Goal: Information Seeking & Learning: Learn about a topic

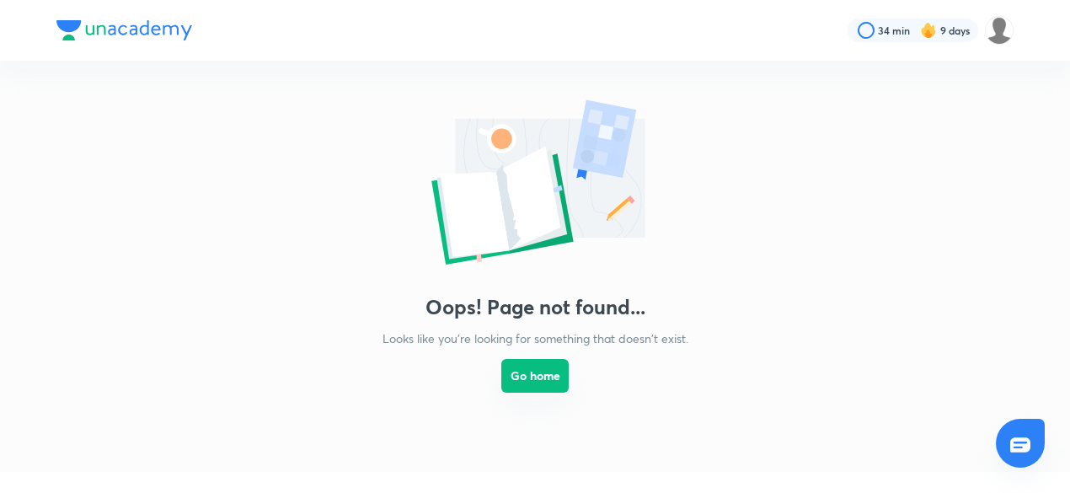
click at [560, 371] on button "Go home" at bounding box center [534, 376] width 67 height 34
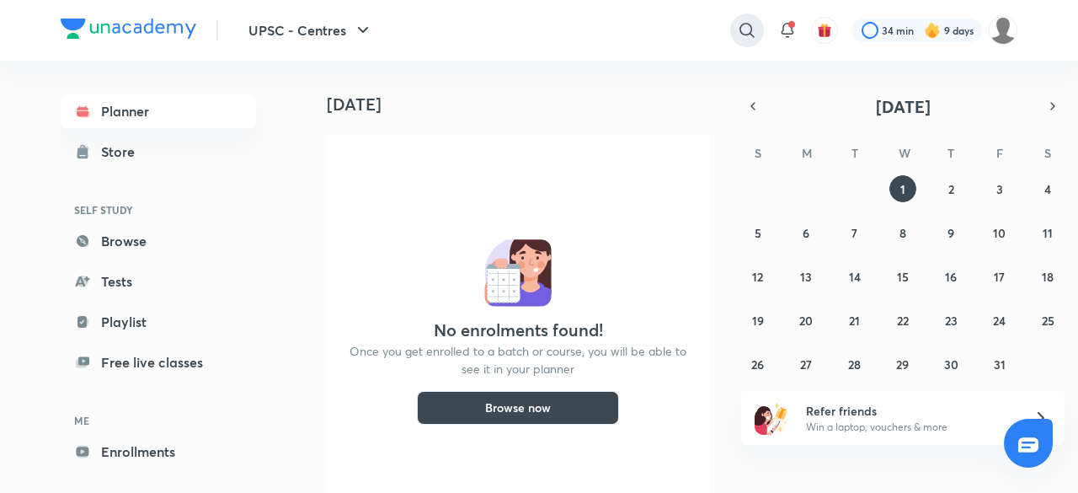
click at [761, 35] on div at bounding box center [747, 30] width 34 height 34
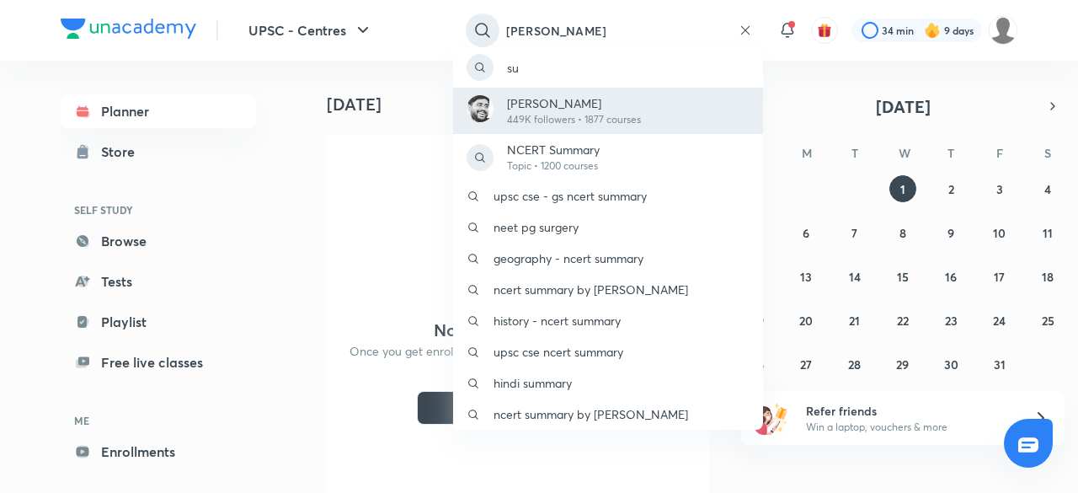
type input "[PERSON_NAME]"
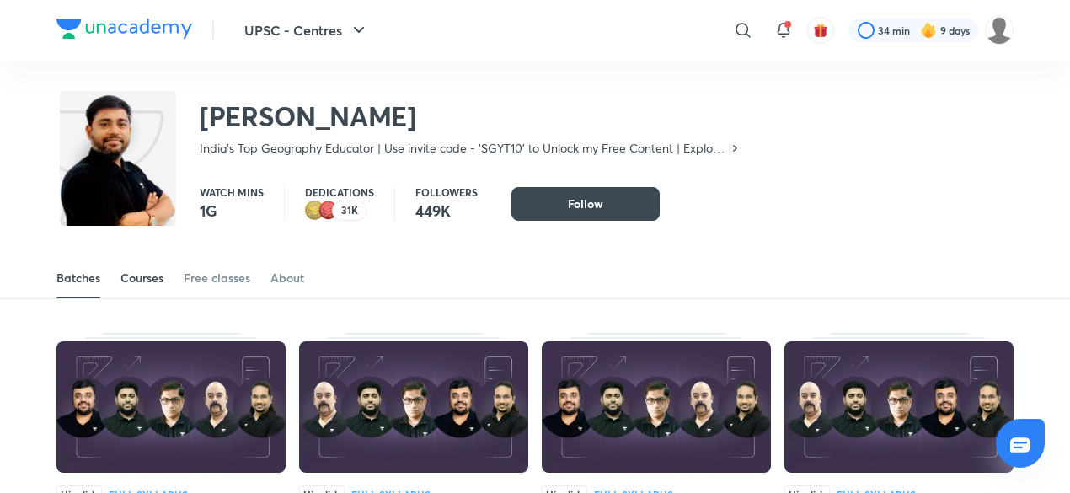
click at [142, 276] on div "Courses" at bounding box center [141, 278] width 43 height 17
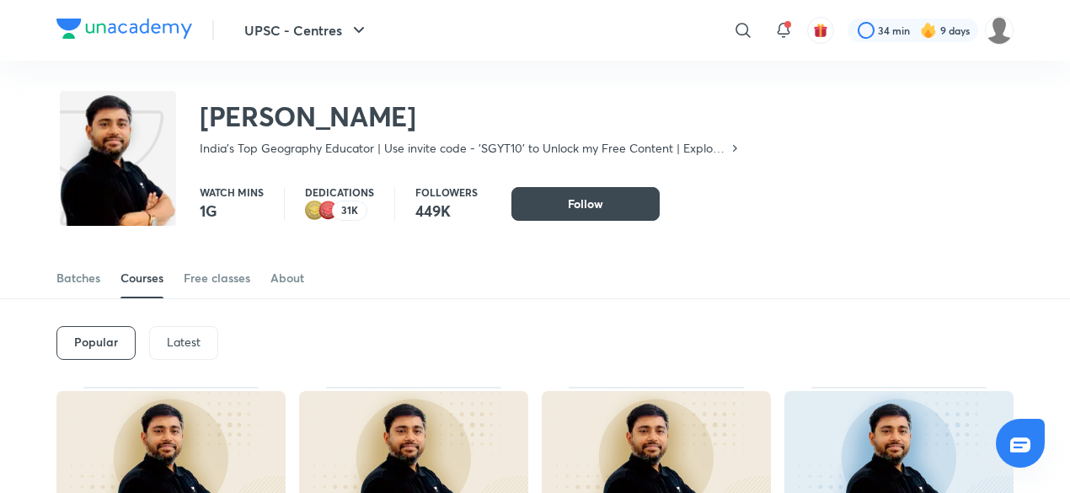
click at [175, 357] on div "Latest" at bounding box center [183, 343] width 69 height 34
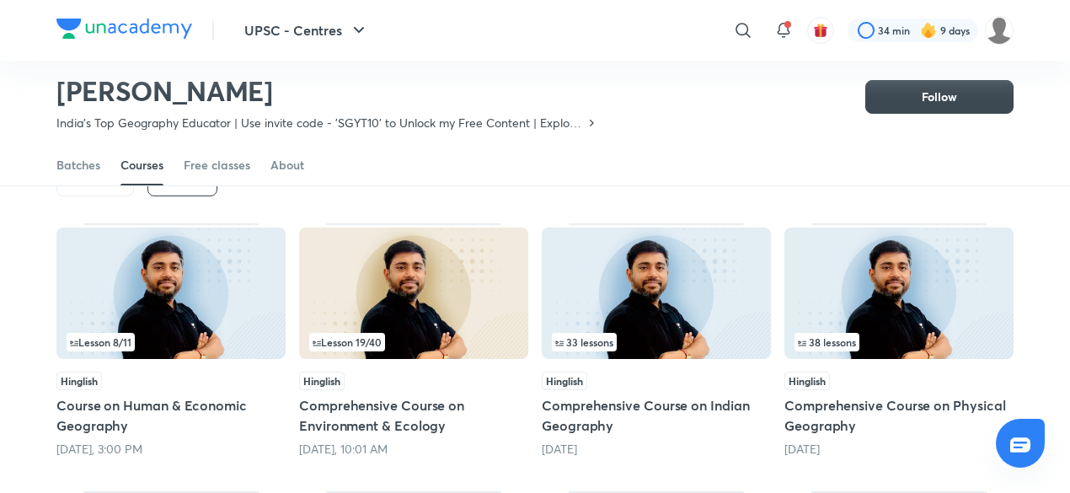
scroll to position [123, 0]
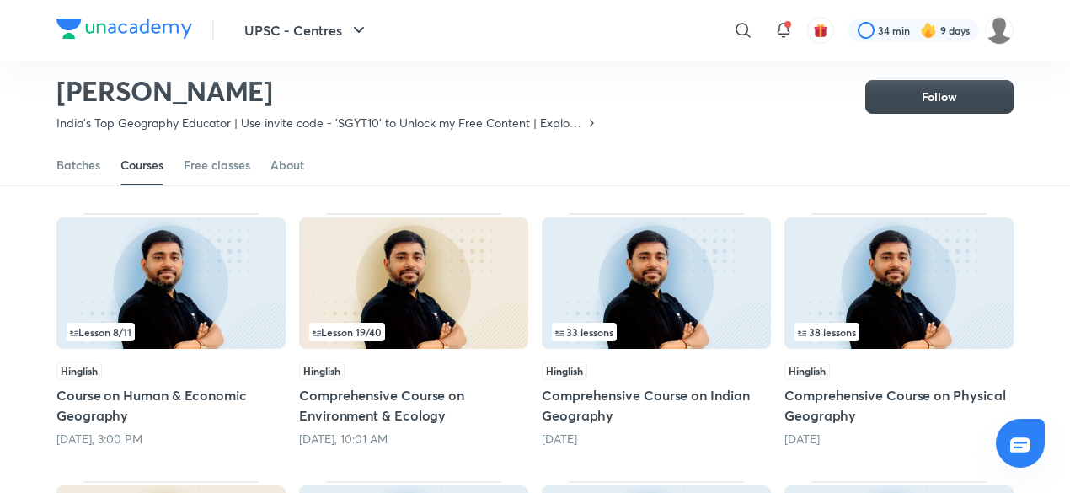
click at [606, 274] on img at bounding box center [656, 282] width 229 height 131
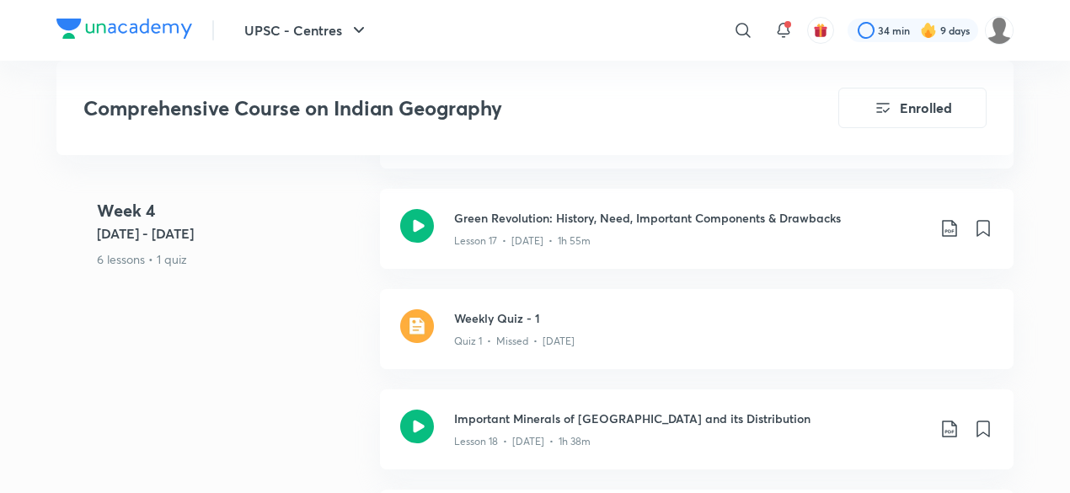
scroll to position [2931, 0]
click at [613, 311] on h3 "Weekly Quiz - 1" at bounding box center [723, 320] width 539 height 18
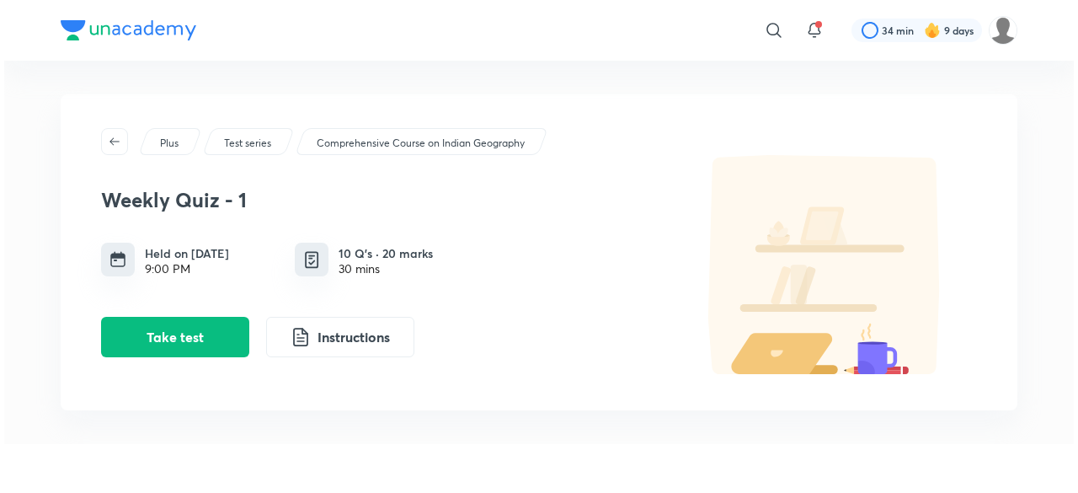
scroll to position [1, 0]
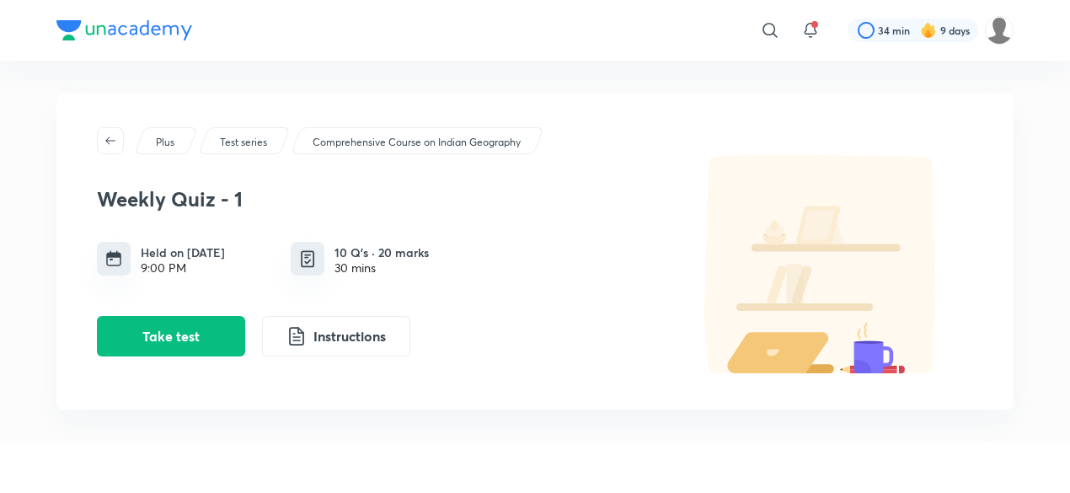
click at [374, 264] on div "30 mins" at bounding box center [381, 267] width 94 height 13
click at [305, 254] on img at bounding box center [307, 259] width 21 height 21
click at [190, 331] on button "Take test" at bounding box center [171, 334] width 148 height 40
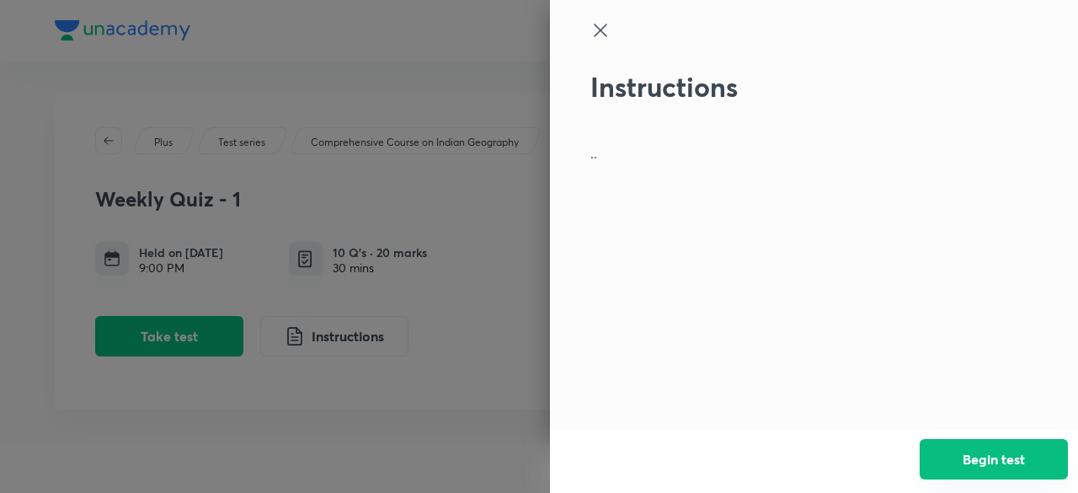
click at [998, 456] on button "Begin test" at bounding box center [994, 459] width 148 height 40
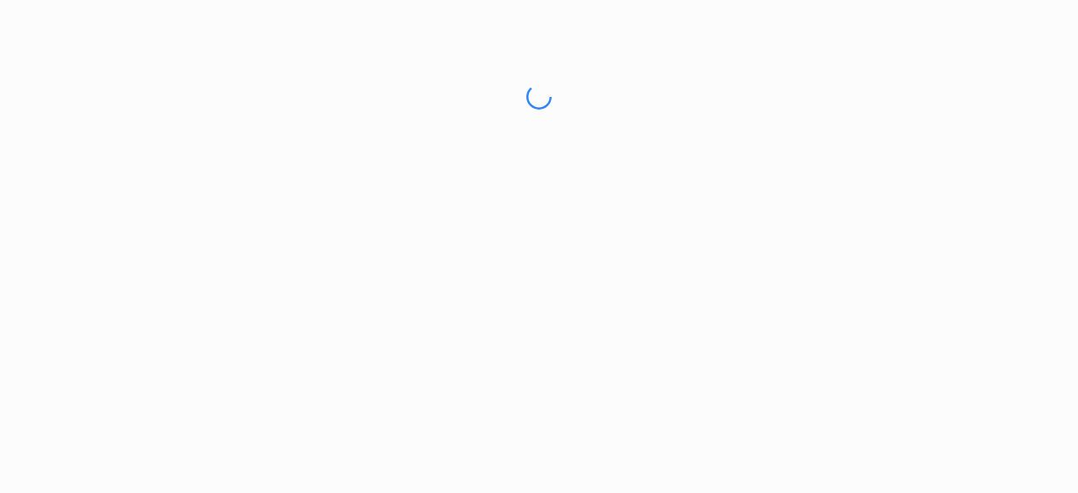
scroll to position [0, 0]
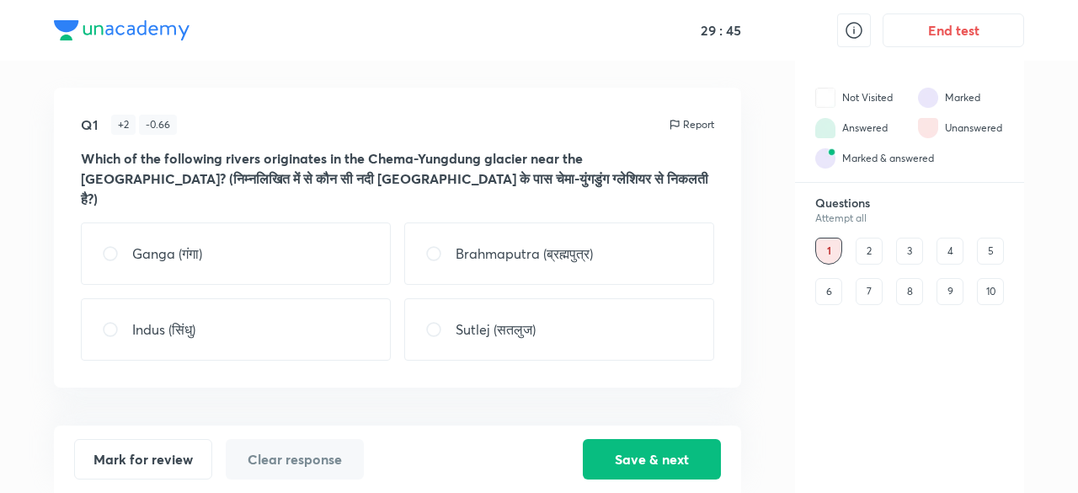
click at [478, 319] on p "Sutlej (सतलुज)" at bounding box center [496, 329] width 80 height 20
radio input "true"
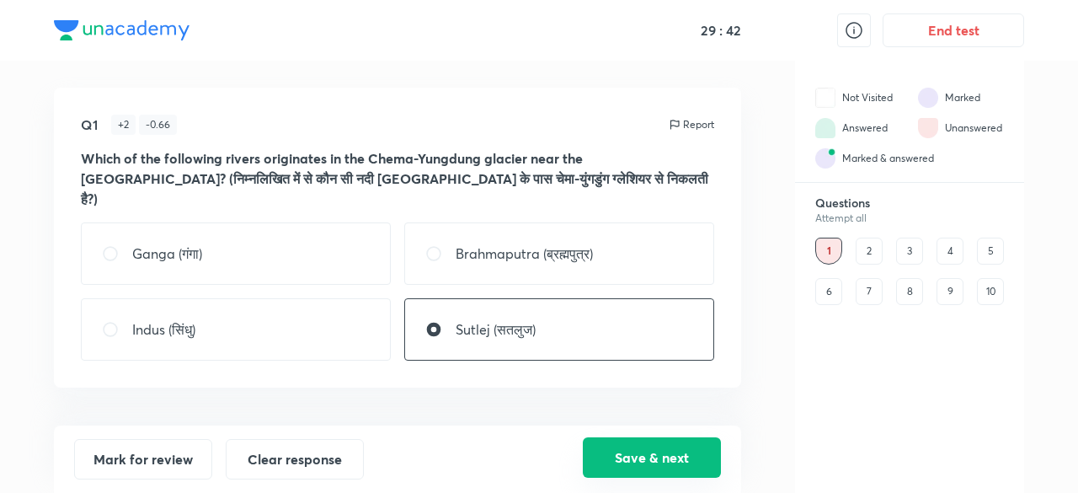
click at [658, 469] on button "Save & next" at bounding box center [652, 457] width 138 height 40
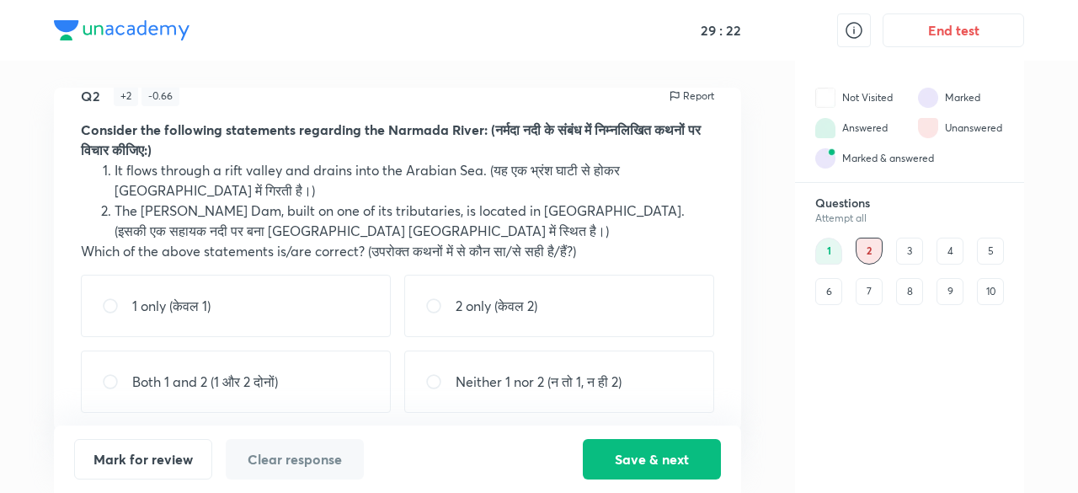
scroll to position [36, 0]
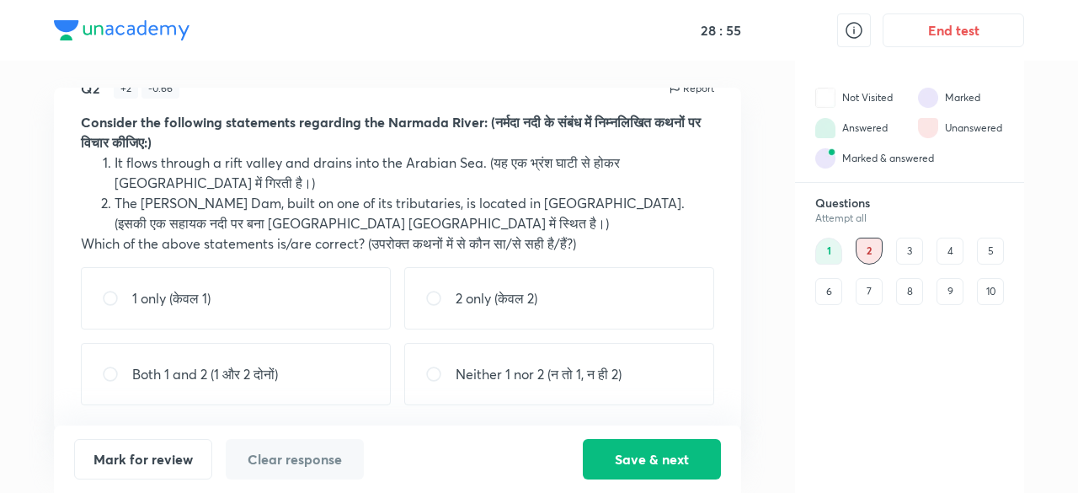
click at [259, 369] on p "Both 1 and 2 (1 और 2 दोनों)" at bounding box center [205, 374] width 146 height 20
radio input "true"
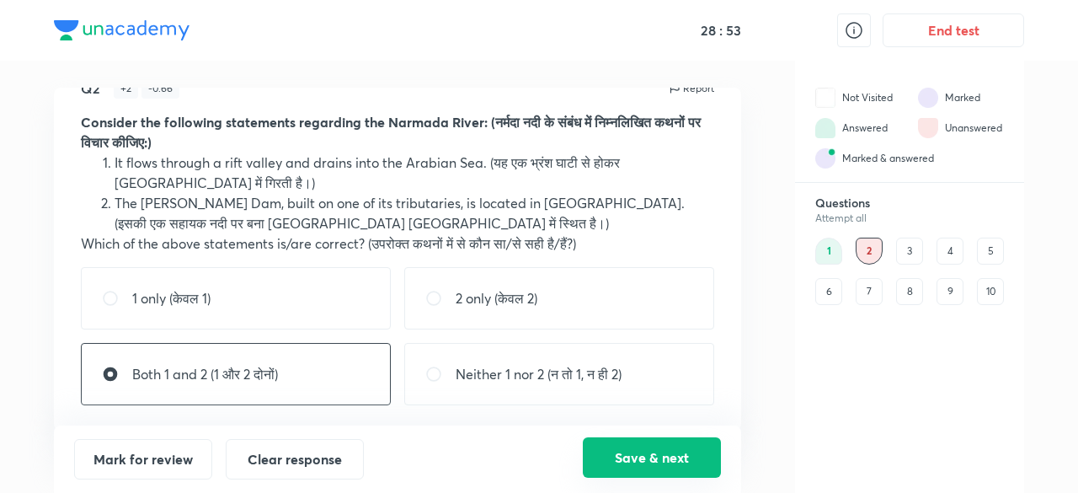
click at [623, 459] on button "Save & next" at bounding box center [652, 457] width 138 height 40
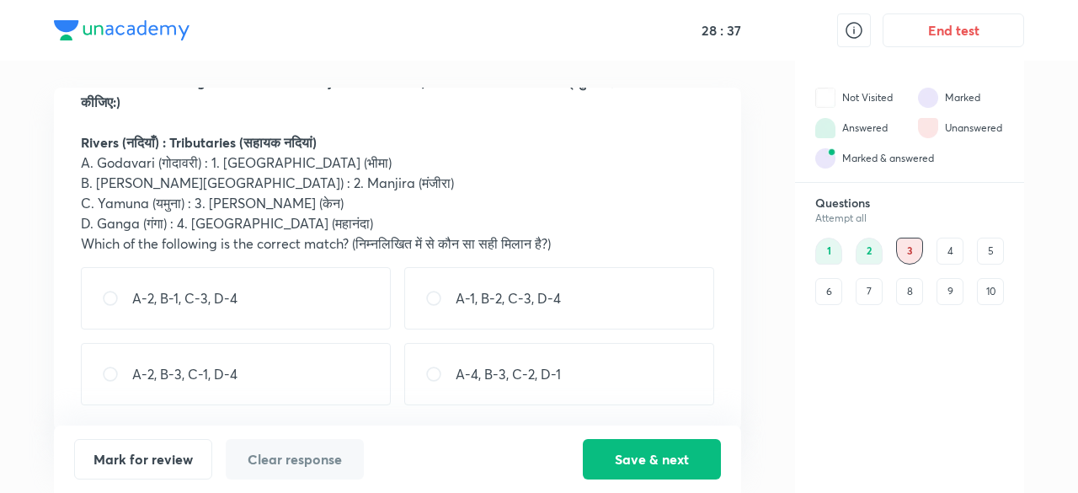
scroll to position [75, 0]
click at [472, 297] on p "A-1, B-2, C-3, D-4" at bounding box center [508, 300] width 105 height 20
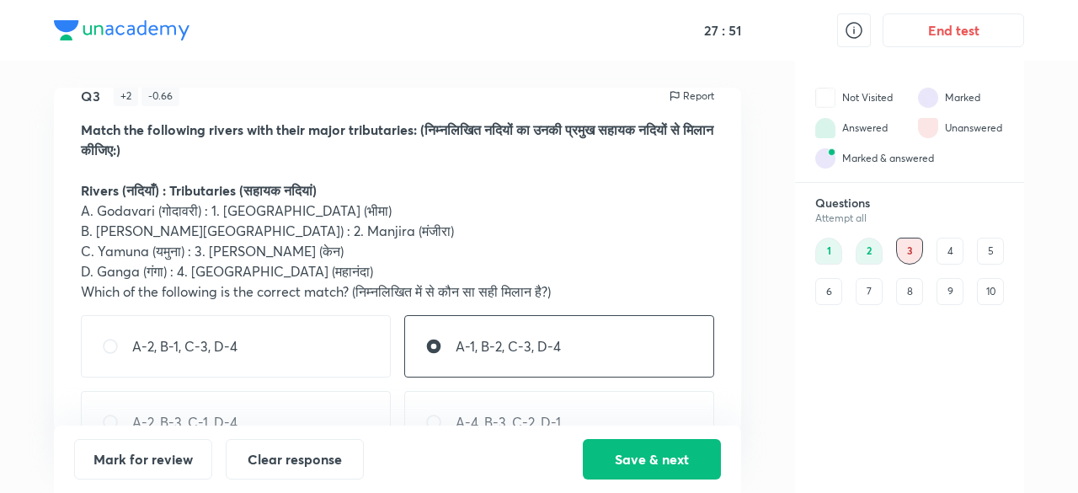
scroll to position [77, 0]
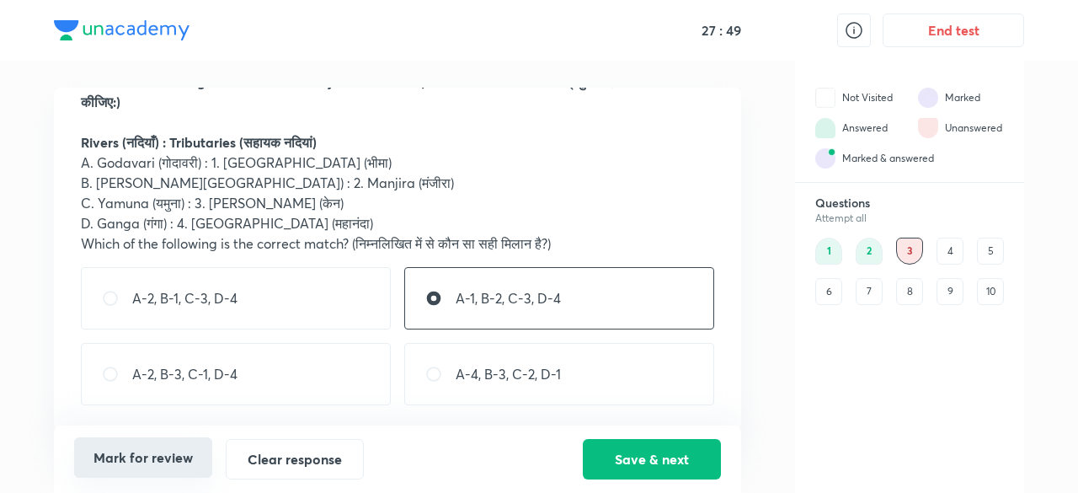
click at [128, 459] on button "Mark for review" at bounding box center [143, 457] width 138 height 40
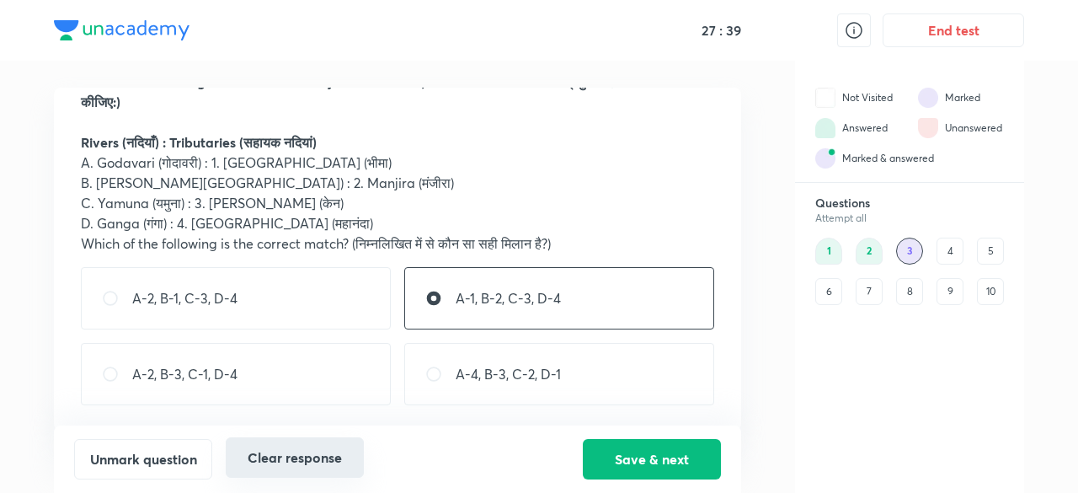
click at [285, 458] on button "Clear response" at bounding box center [295, 457] width 138 height 40
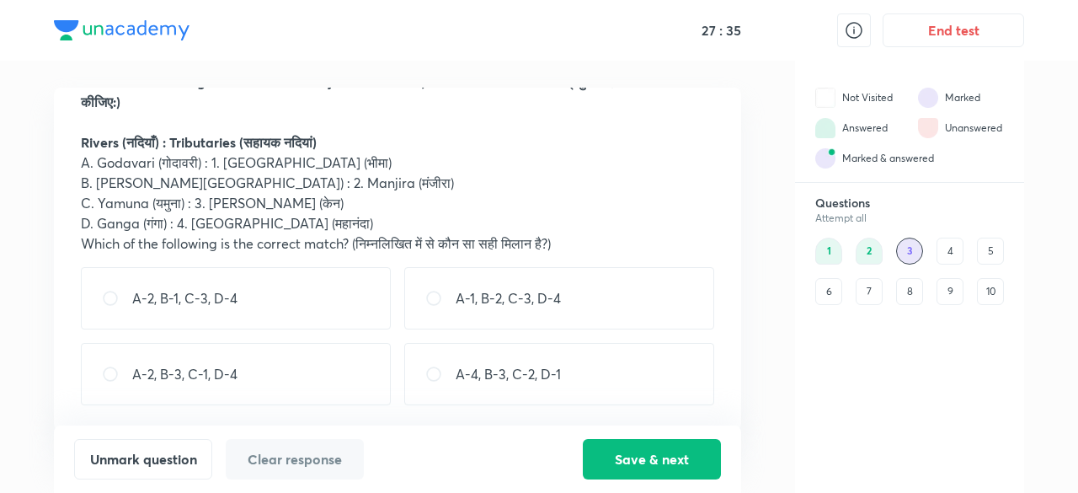
click at [489, 306] on p "A-1, B-2, C-3, D-4" at bounding box center [508, 298] width 105 height 20
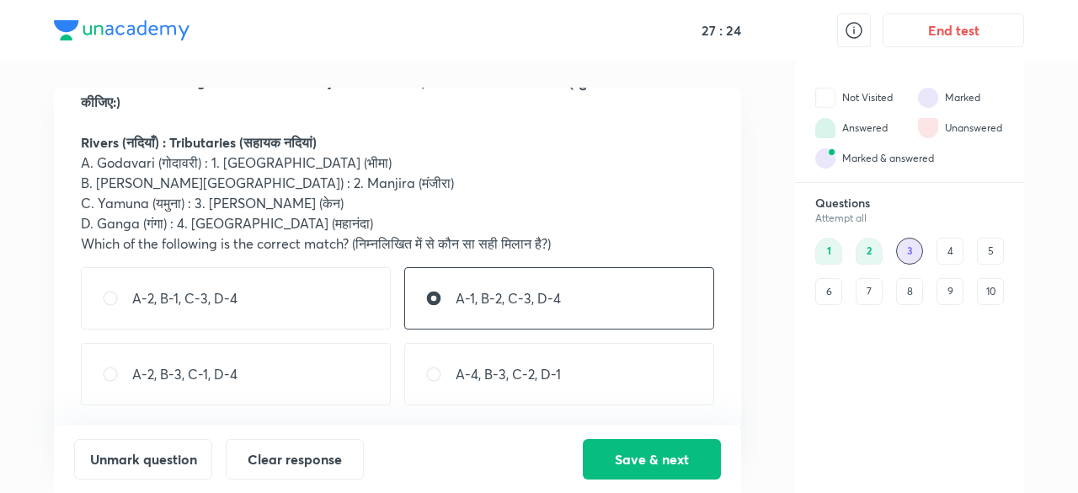
click at [353, 343] on div "A-2, B-3, C-1, D-4" at bounding box center [236, 374] width 310 height 62
radio input "false"
radio input "true"
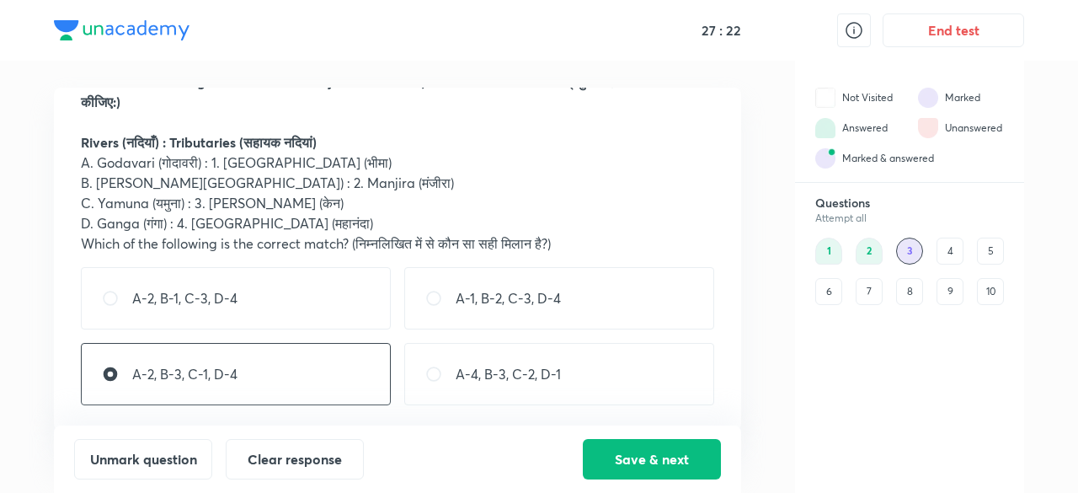
click at [346, 310] on div "A-2, B-1, C-3, D-4" at bounding box center [236, 298] width 310 height 62
radio input "true"
radio input "false"
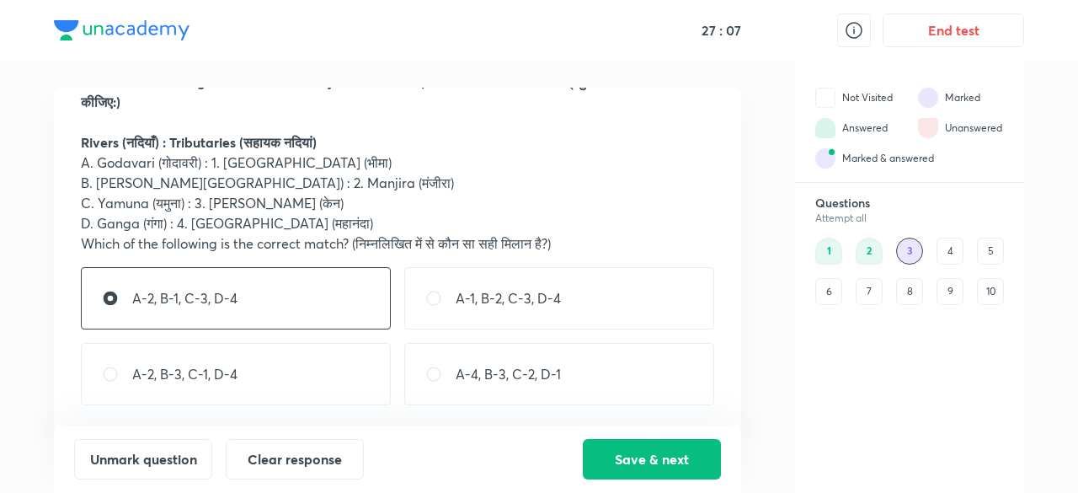
click at [436, 292] on input "radio" at bounding box center [440, 298] width 30 height 17
radio input "true"
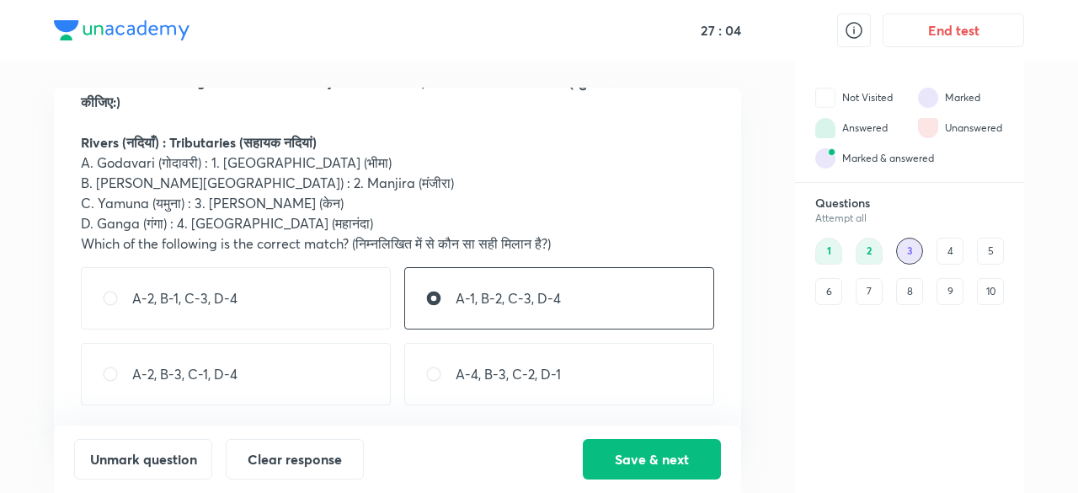
click at [290, 274] on div "A-2, B-1, C-3, D-4" at bounding box center [236, 298] width 310 height 62
radio input "true"
radio input "false"
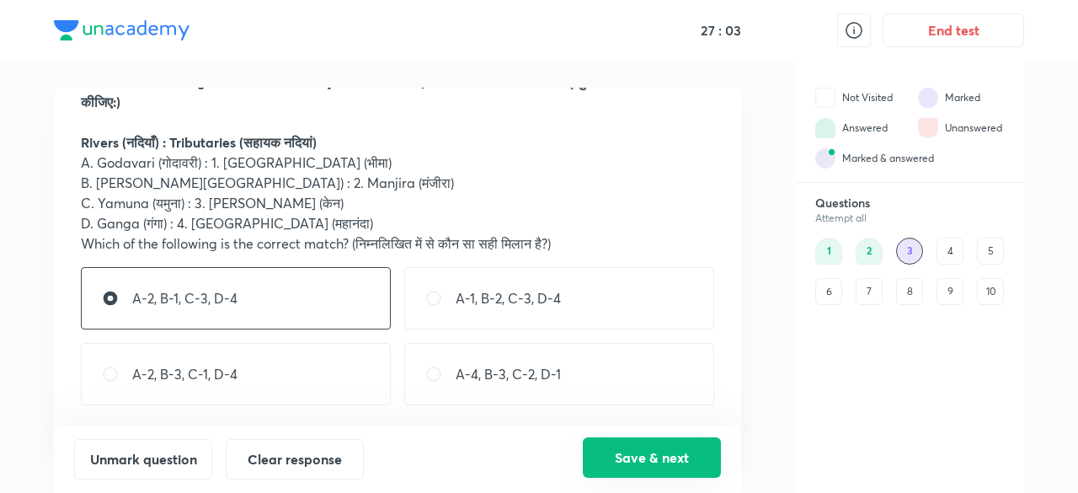
click at [637, 441] on button "Save & next" at bounding box center [652, 457] width 138 height 40
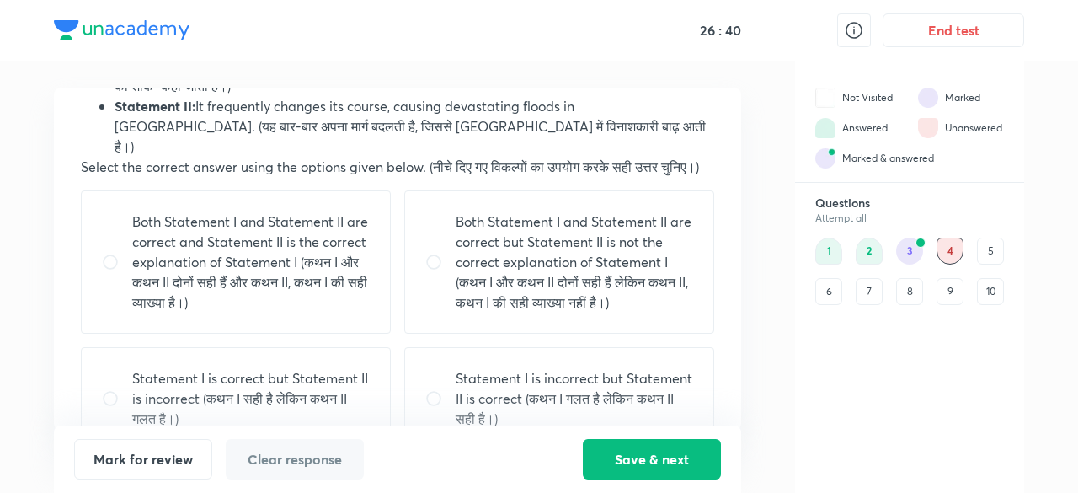
scroll to position [114, 0]
click at [93, 261] on div "Both Statement I and Statement II are correct and Statement II is the correct e…" at bounding box center [236, 261] width 310 height 143
radio input "true"
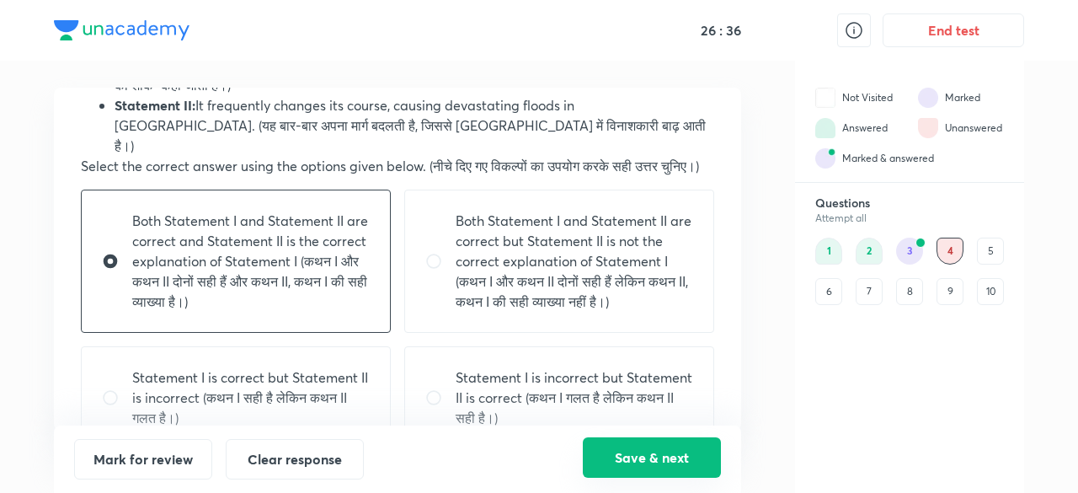
click at [631, 450] on button "Save & next" at bounding box center [652, 457] width 138 height 40
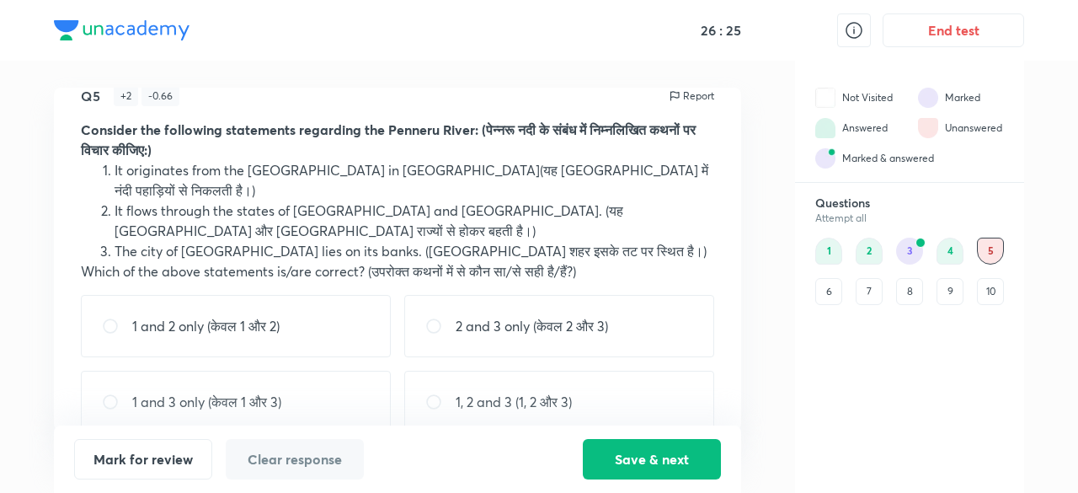
scroll to position [36, 0]
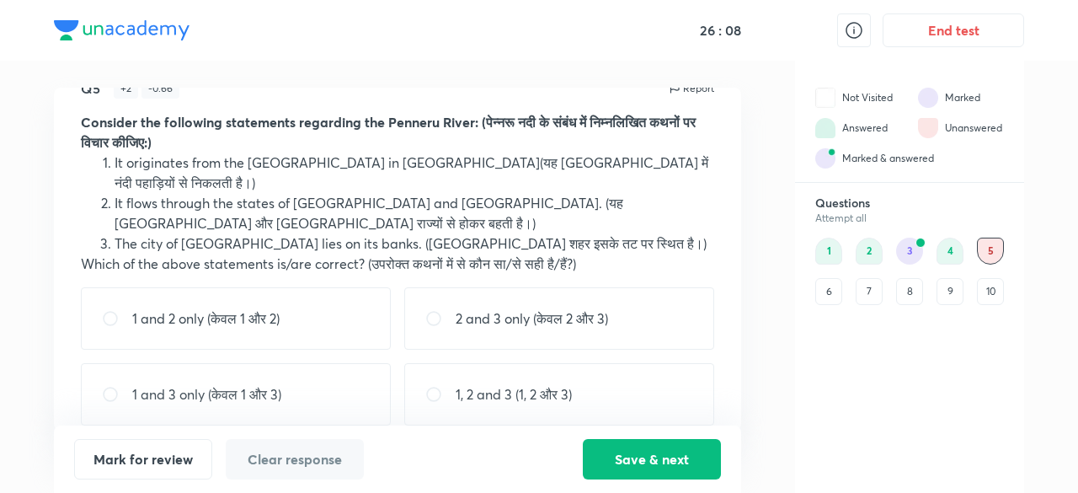
click at [481, 308] on p "2 and 3 only (केवल 2 और 3)" at bounding box center [532, 318] width 152 height 20
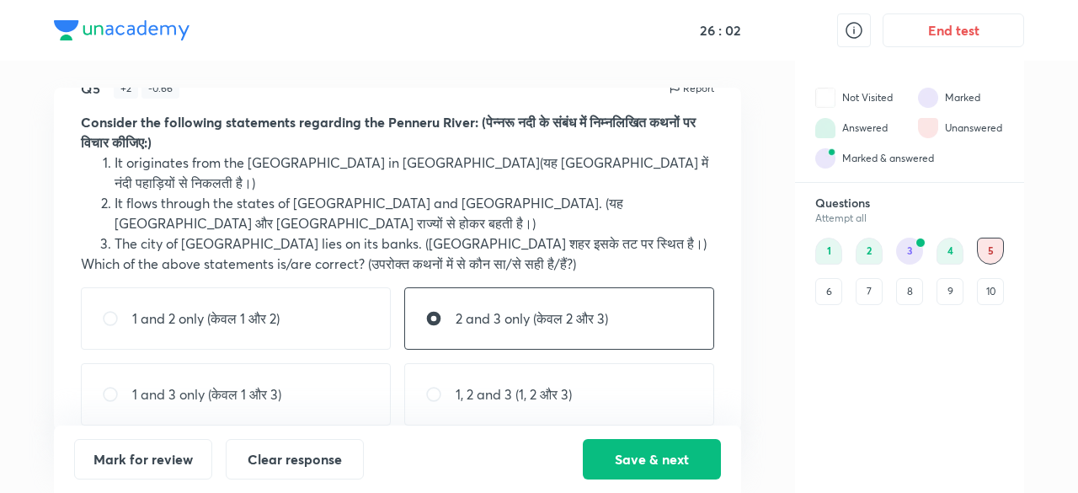
click at [492, 384] on p "1, 2 and 3 (1, 2 और 3)" at bounding box center [514, 394] width 116 height 20
radio input "false"
radio input "true"
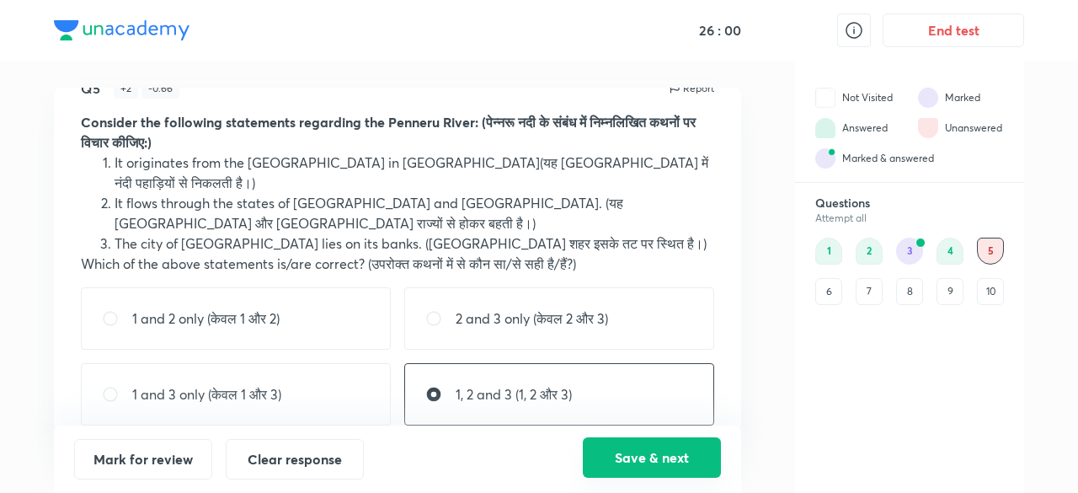
click at [692, 464] on button "Save & next" at bounding box center [652, 457] width 138 height 40
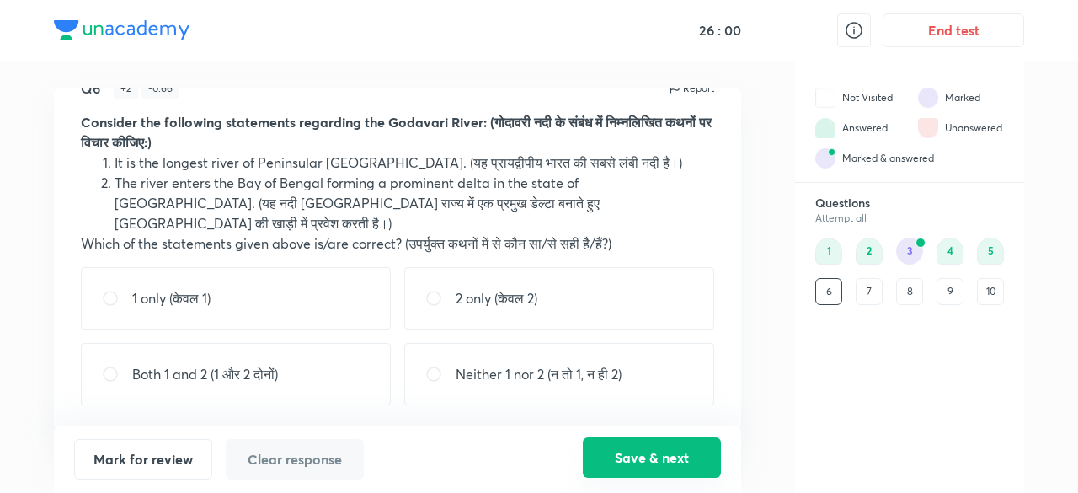
scroll to position [16, 0]
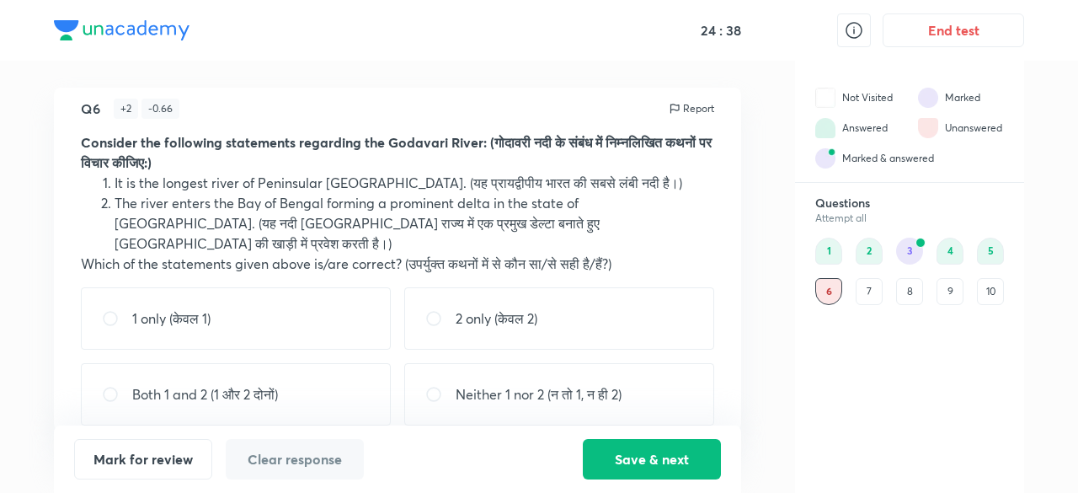
click at [230, 289] on div "1 only (केवल 1)" at bounding box center [236, 318] width 310 height 62
radio input "true"
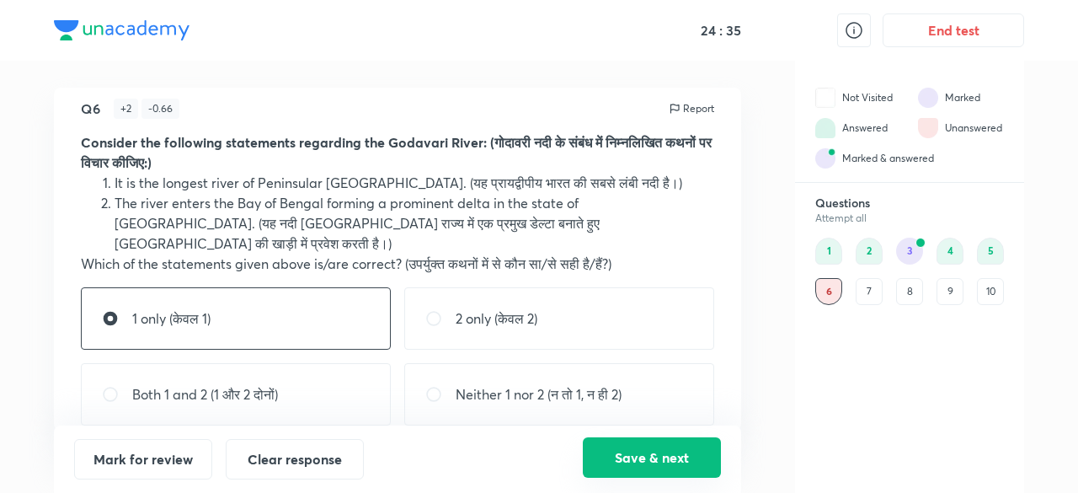
click at [645, 444] on button "Save & next" at bounding box center [652, 457] width 138 height 40
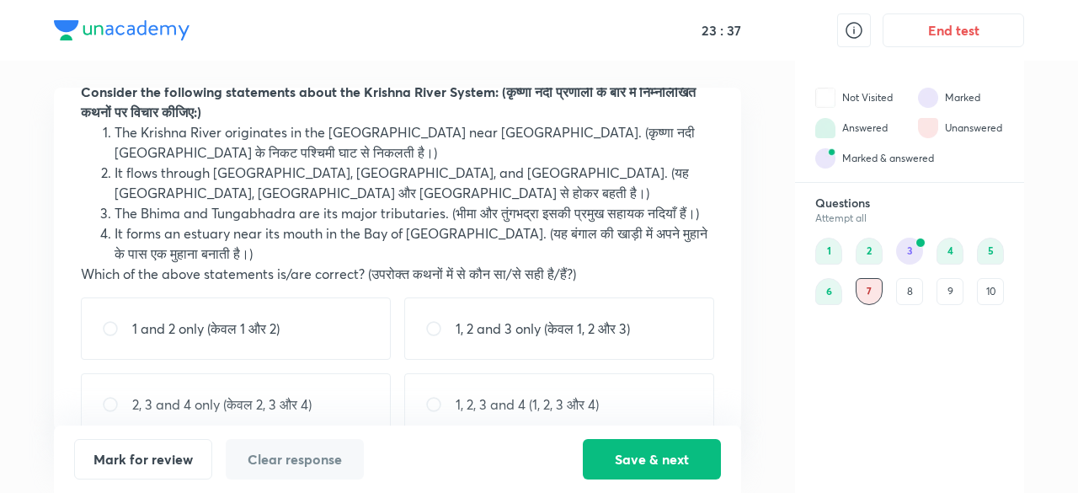
scroll to position [117, 0]
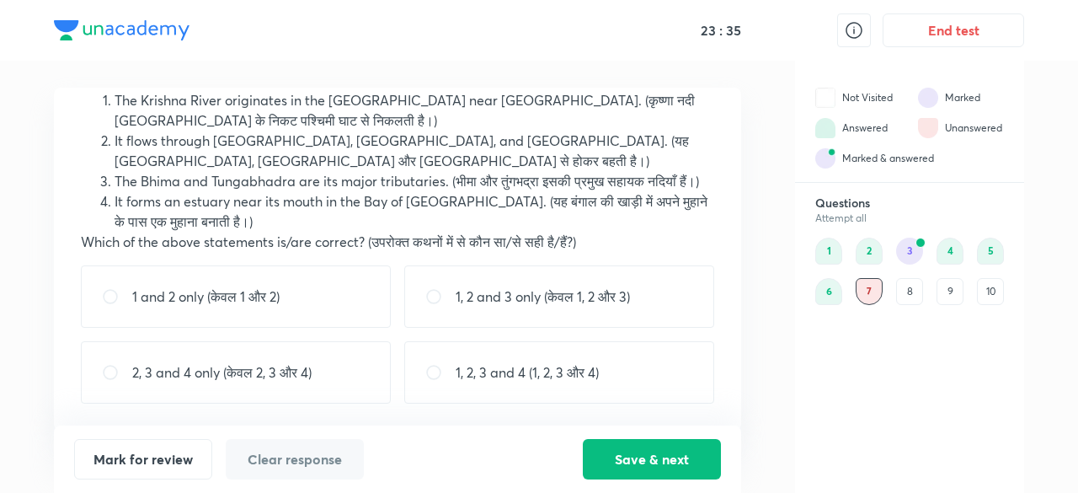
click at [557, 307] on p "1, 2 and 3 only (केवल 1, 2 और 3)" at bounding box center [543, 296] width 174 height 20
radio input "true"
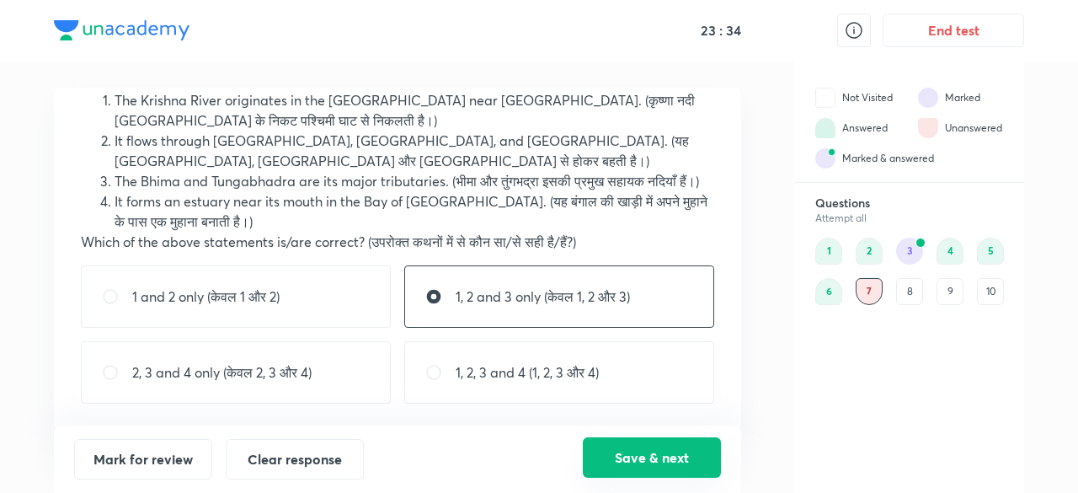
click at [695, 457] on button "Save & next" at bounding box center [652, 457] width 138 height 40
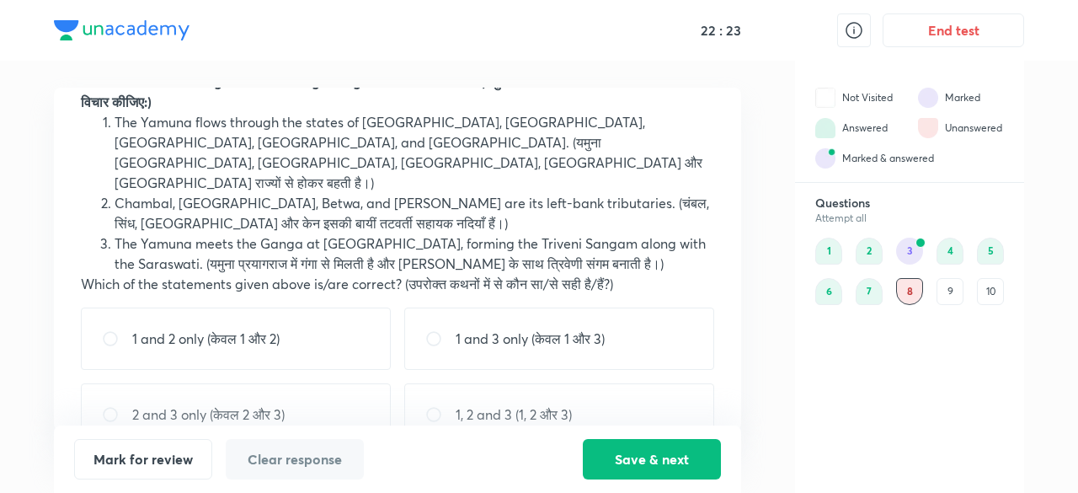
scroll to position [76, 0]
click at [468, 329] on p "1 and 3 only (केवल 1 और 3)" at bounding box center [530, 339] width 149 height 20
radio input "true"
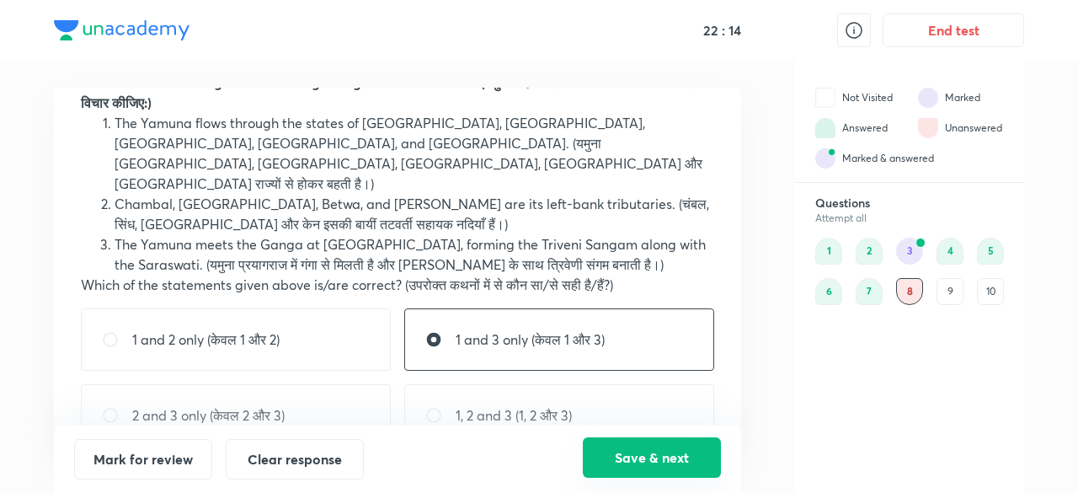
click at [687, 457] on button "Save & next" at bounding box center [652, 457] width 138 height 40
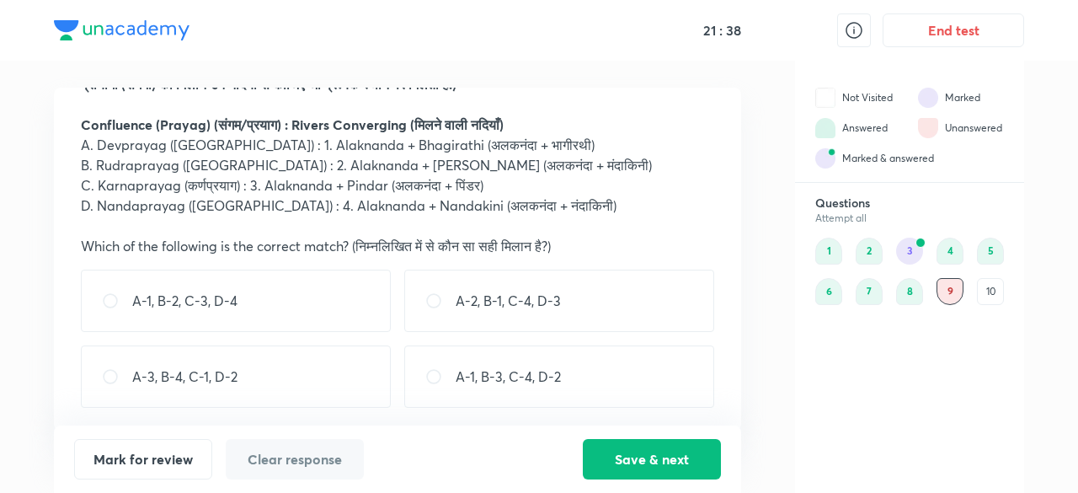
scroll to position [97, 0]
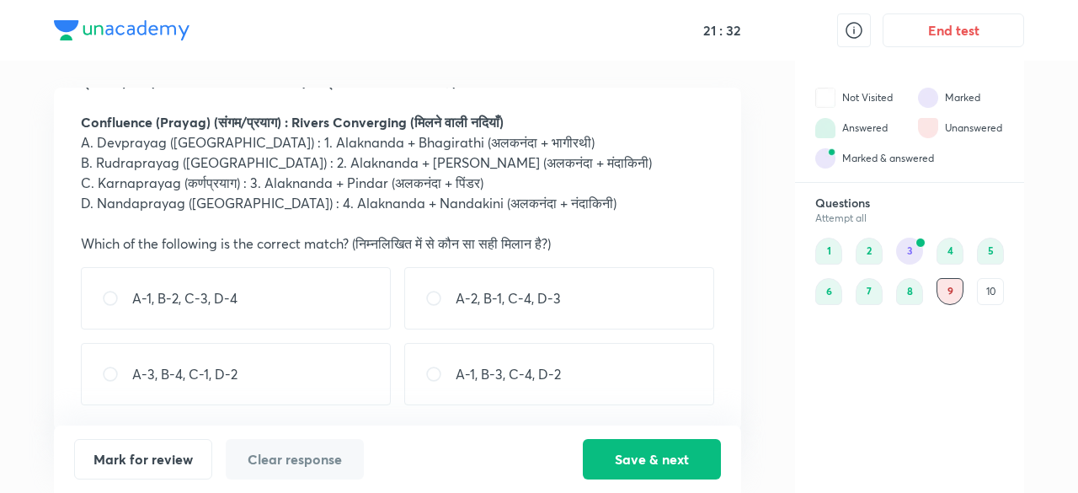
click at [202, 312] on div "A-1, B-2, C-3, D-4" at bounding box center [236, 298] width 310 height 62
radio input "true"
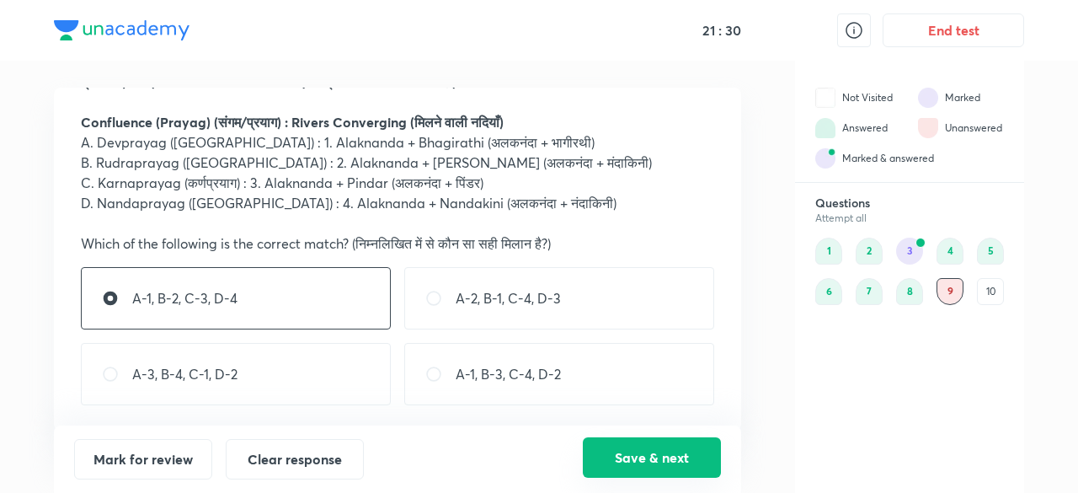
click at [652, 468] on button "Save & next" at bounding box center [652, 457] width 138 height 40
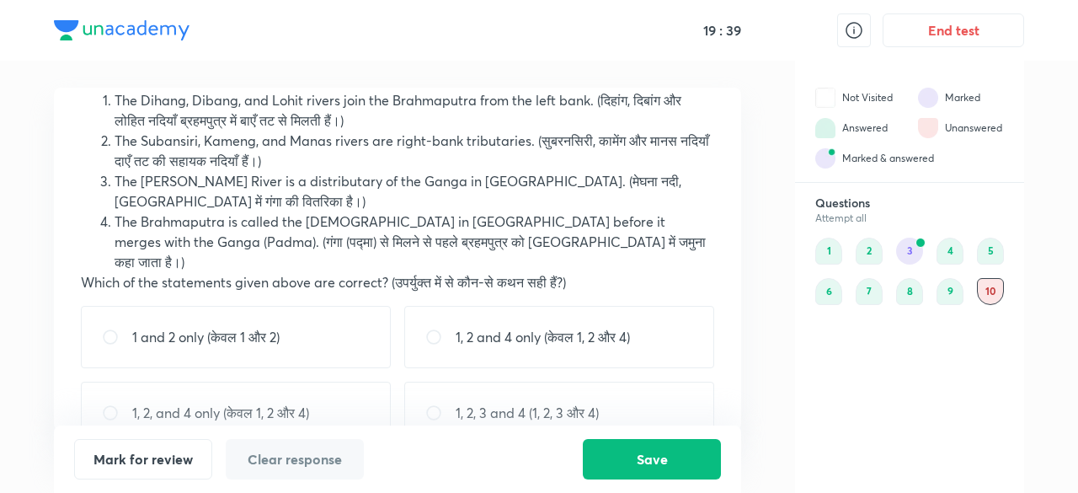
scroll to position [117, 0]
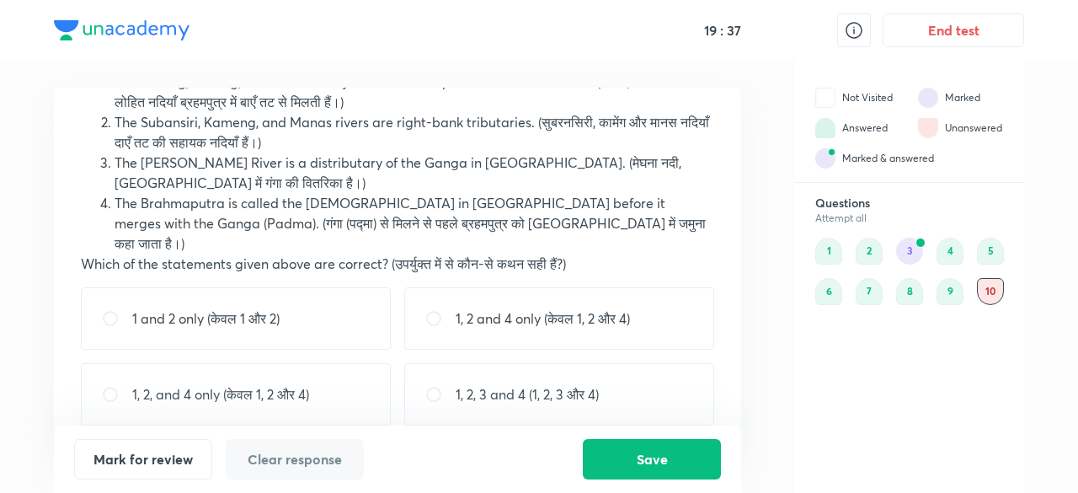
click at [245, 384] on p "1, 2, and 4 only (केवल 1, 2 और 4)" at bounding box center [220, 394] width 177 height 20
radio input "true"
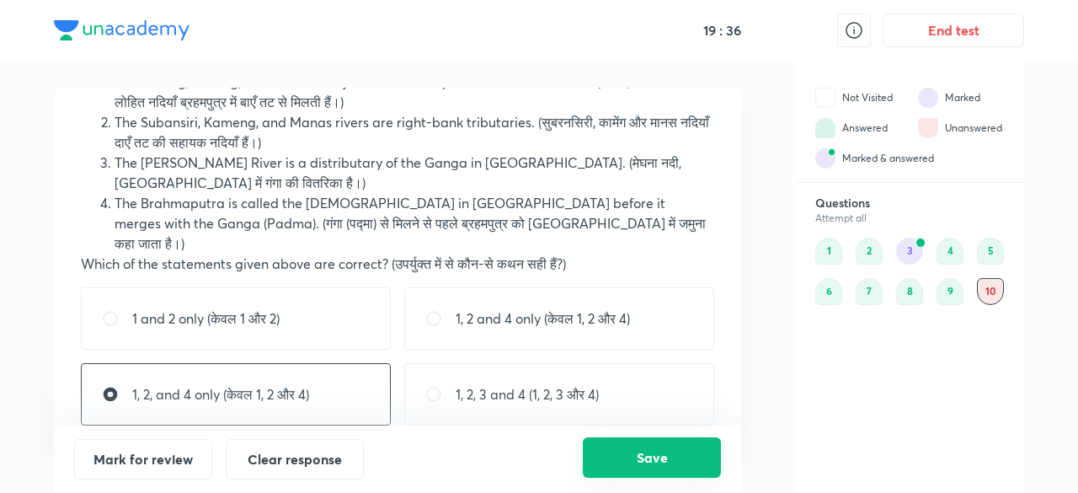
click at [670, 459] on button "Save" at bounding box center [652, 457] width 138 height 40
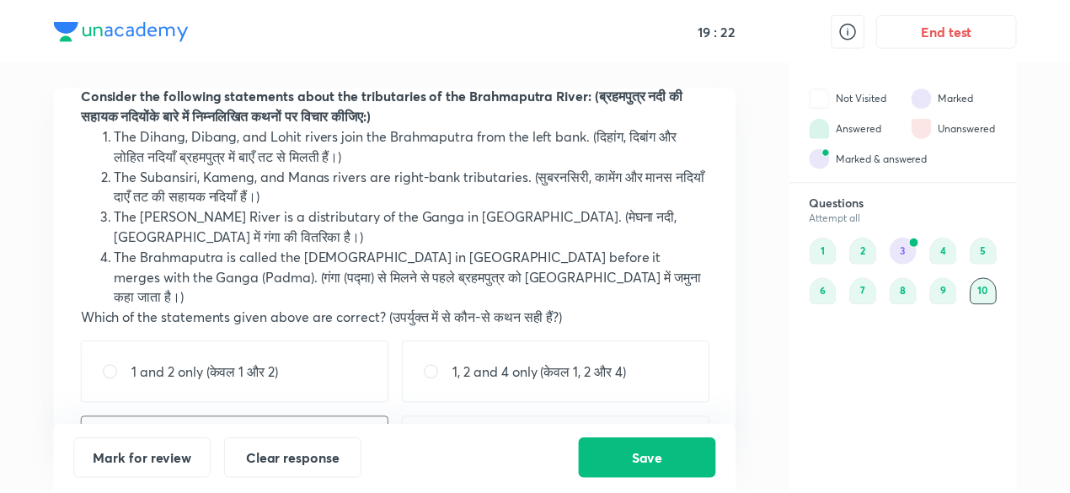
scroll to position [60, 0]
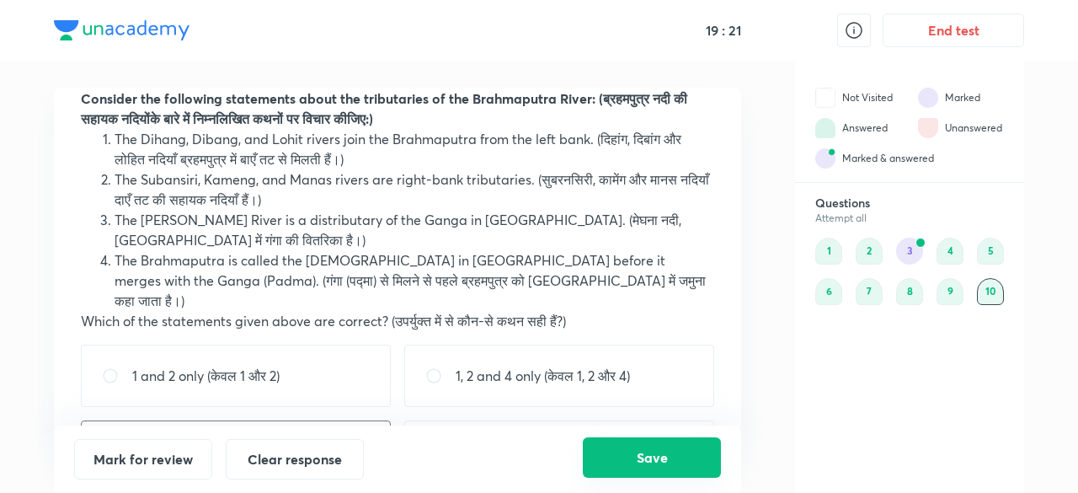
click at [646, 464] on button "Save" at bounding box center [652, 457] width 138 height 40
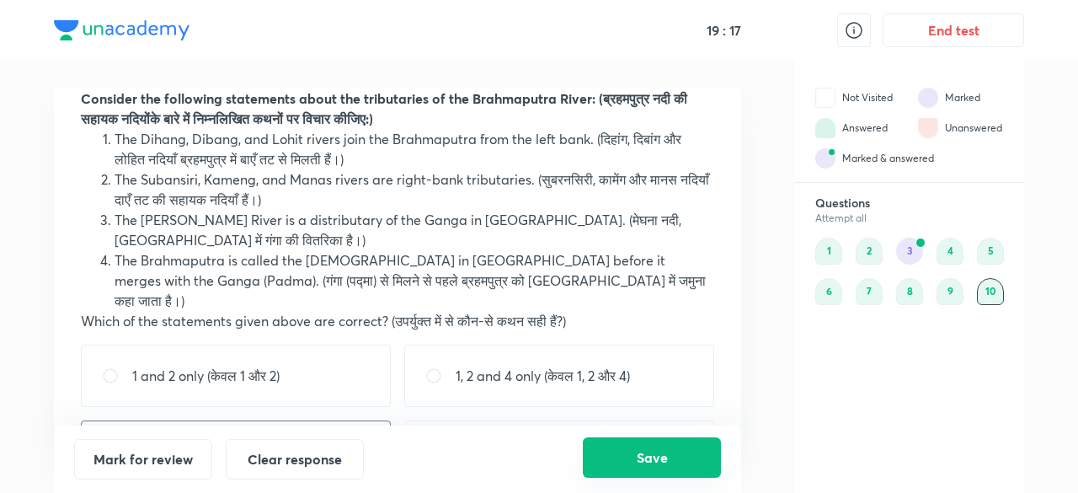
click at [646, 464] on button "Save" at bounding box center [652, 457] width 138 height 40
click at [654, 442] on button "Save" at bounding box center [652, 457] width 138 height 40
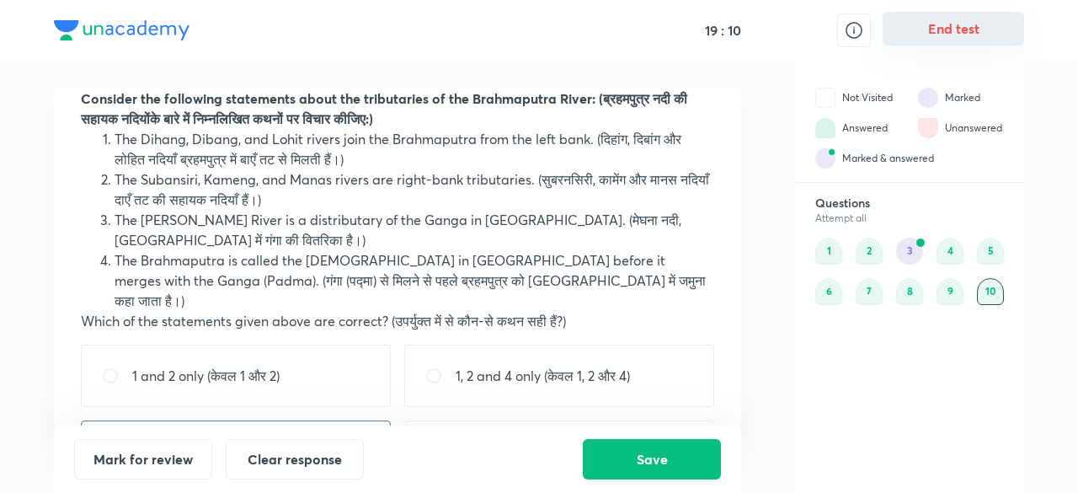
click at [987, 24] on button "End test" at bounding box center [954, 29] width 142 height 34
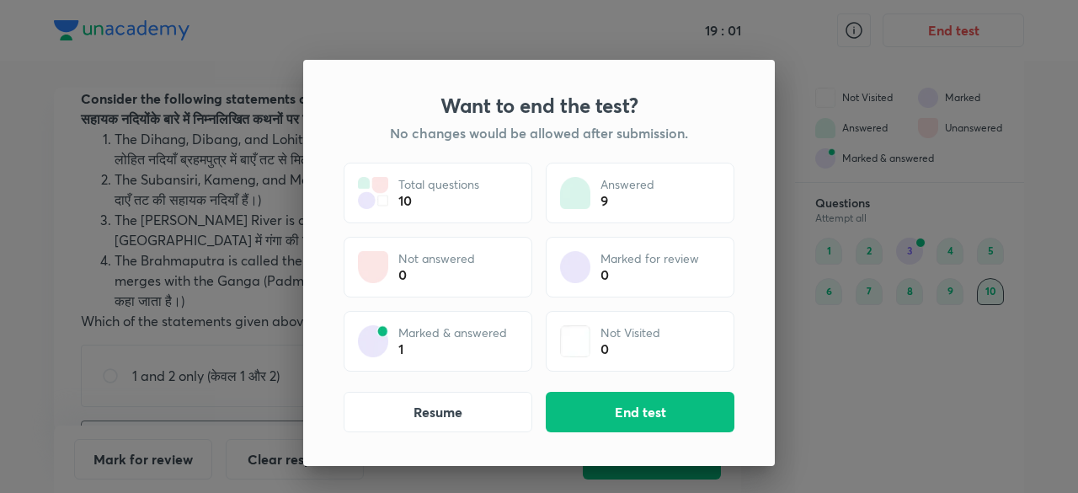
click at [833, 302] on div "Want to end the test? No changes would be allowed after submission. Total quest…" at bounding box center [539, 246] width 1078 height 493
click at [602, 402] on button "End test" at bounding box center [640, 410] width 189 height 40
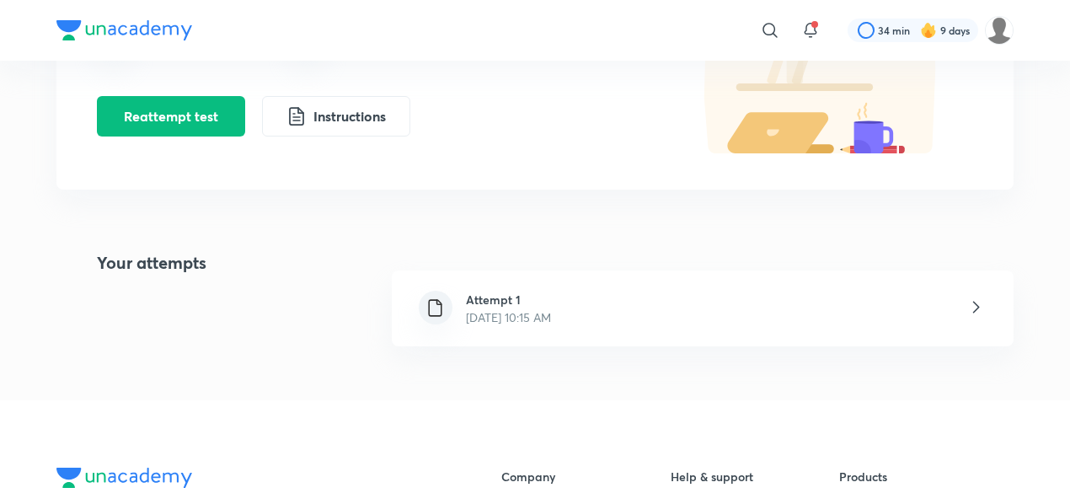
scroll to position [216, 0]
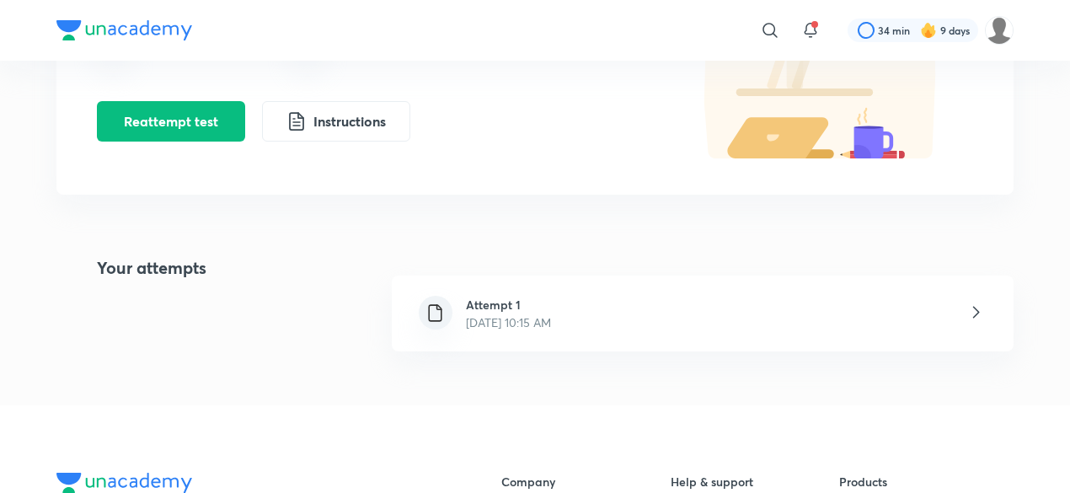
click at [595, 334] on div "Attempt 1 [DATE] 10:15 AM" at bounding box center [703, 313] width 622 height 76
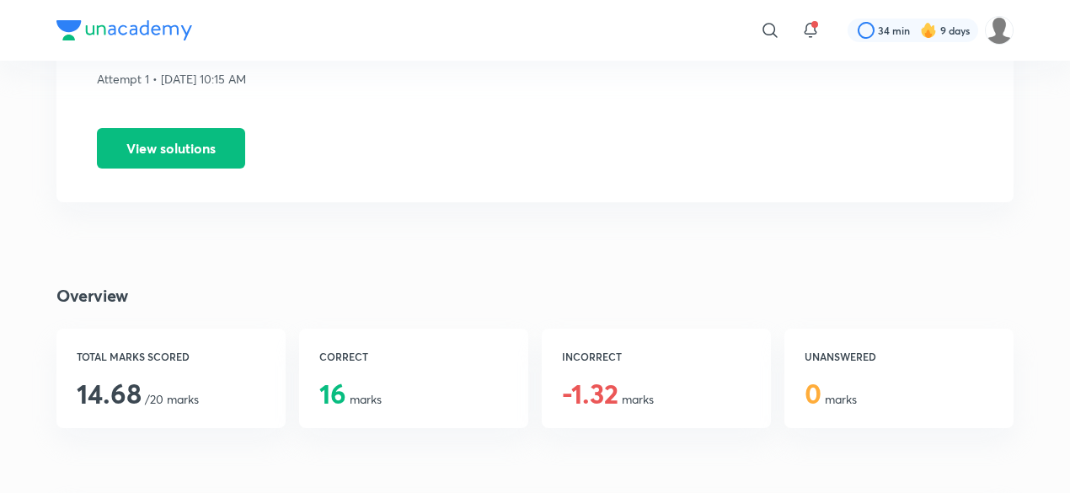
scroll to position [152, 0]
click at [165, 152] on button "View solutions" at bounding box center [171, 147] width 148 height 40
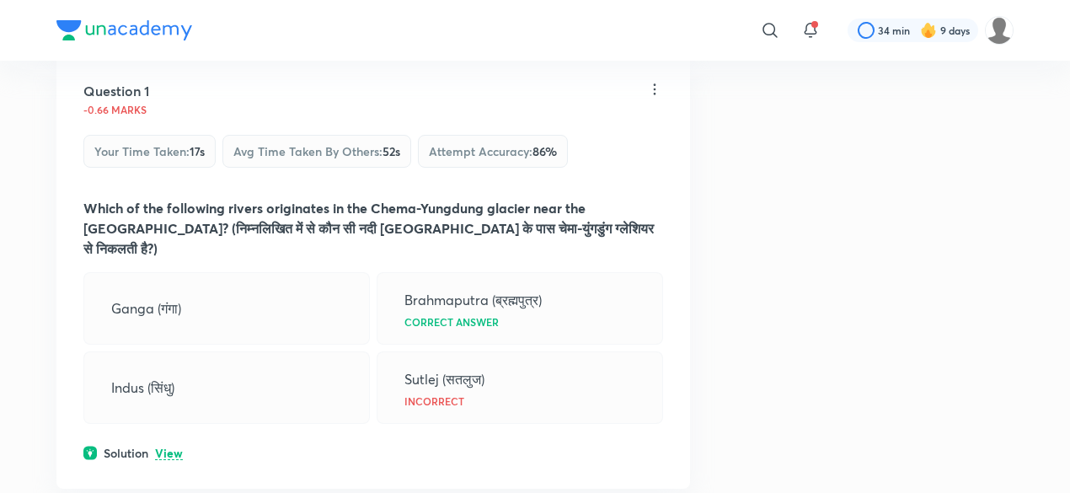
scroll to position [239, 0]
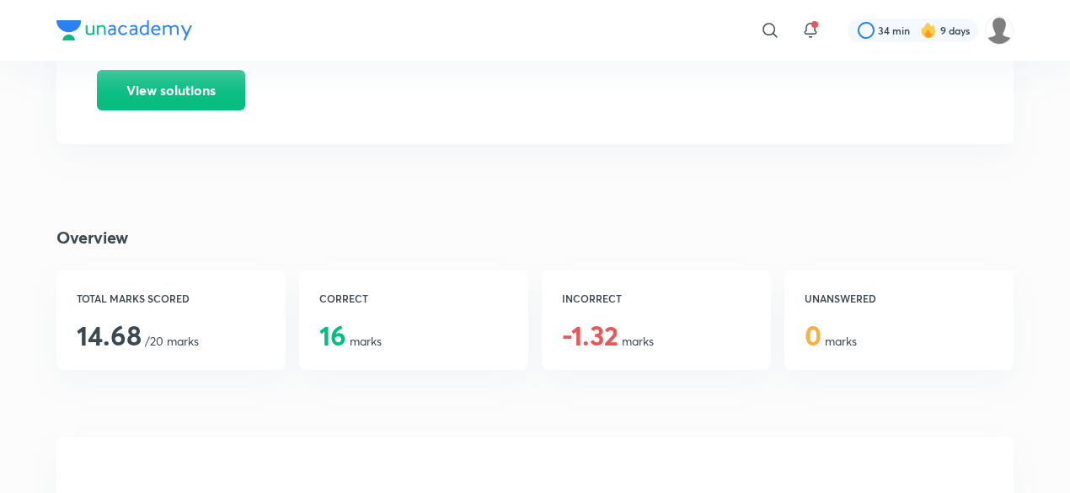
scroll to position [212, 0]
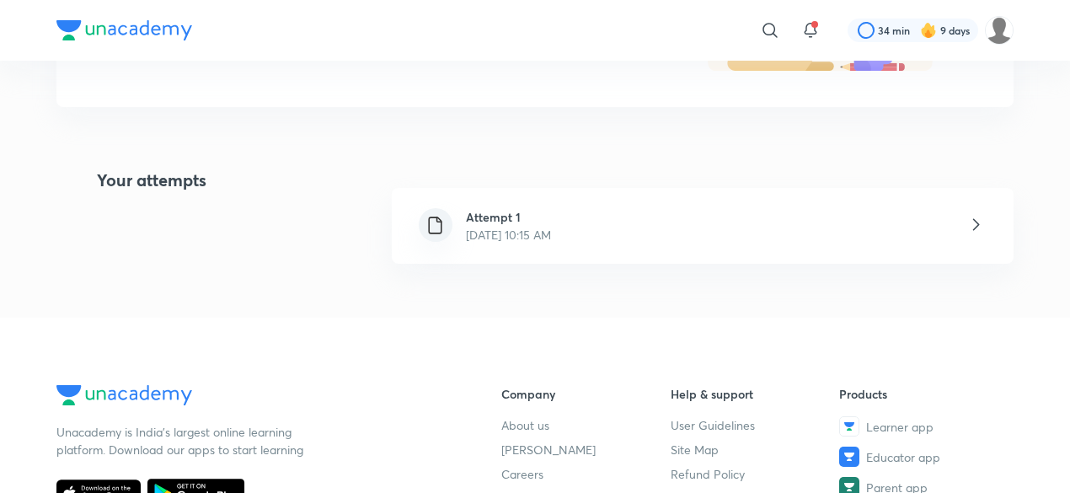
scroll to position [298, 0]
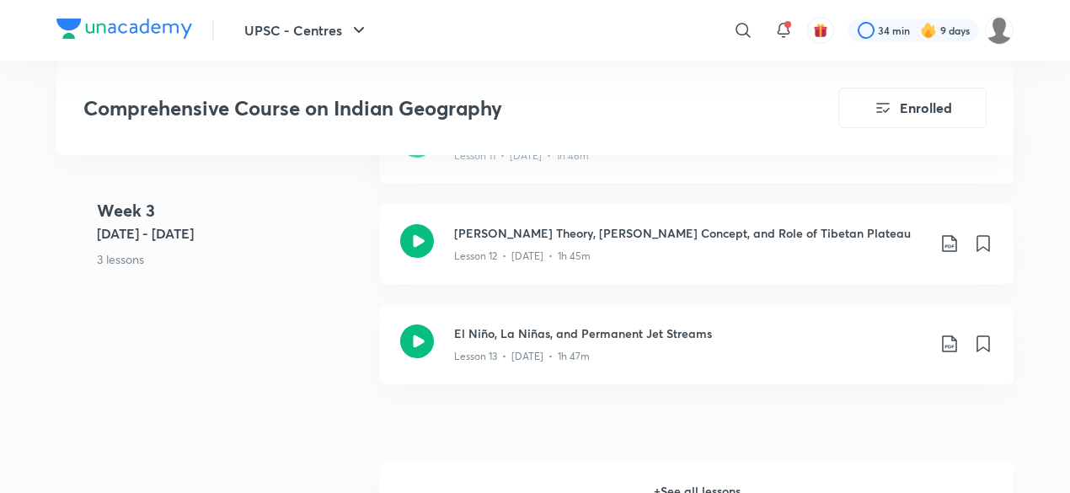
scroll to position [2280, 0]
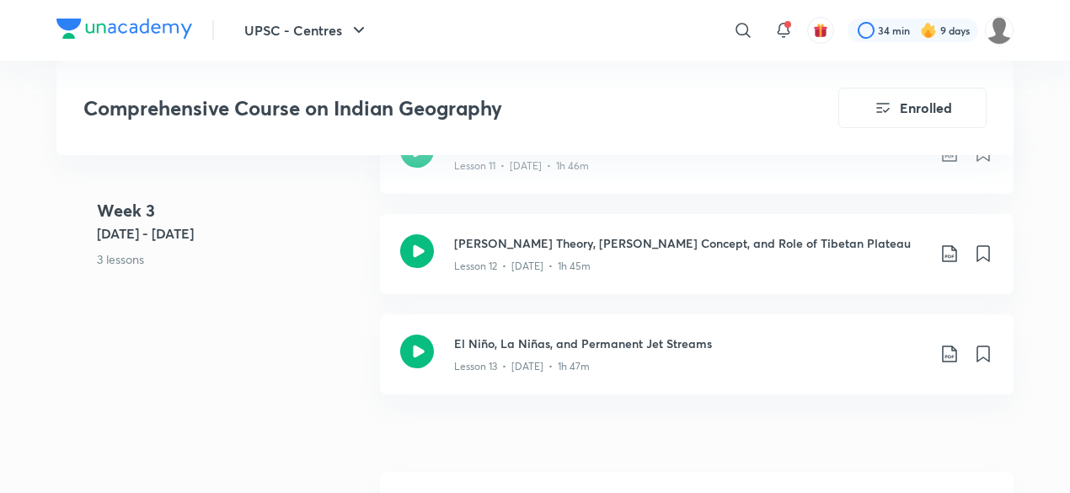
click at [594, 472] on h6 "+ See all lessons" at bounding box center [696, 501] width 633 height 59
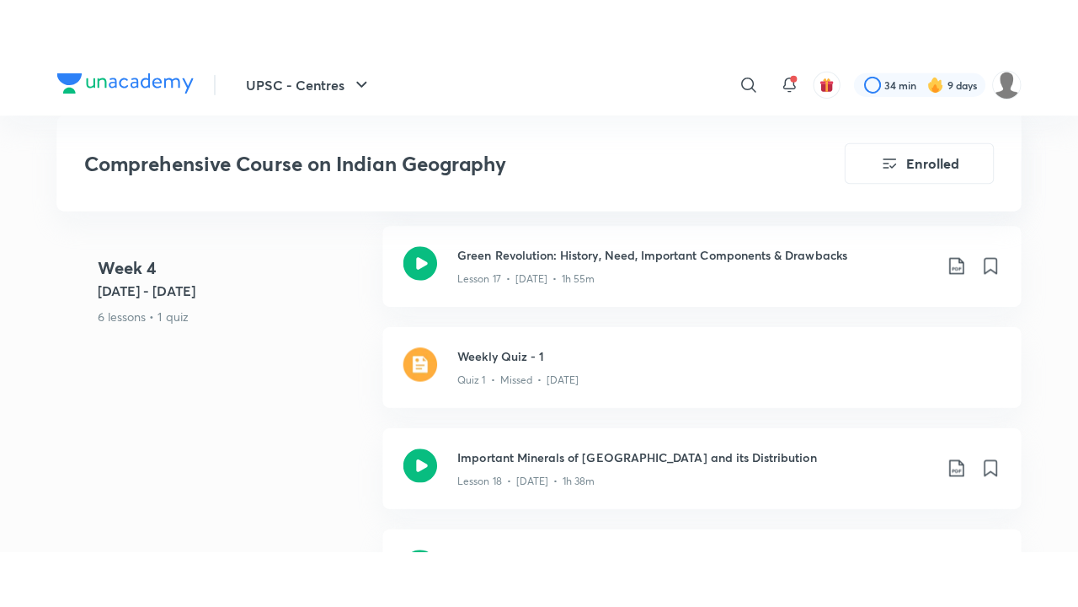
scroll to position [2967, 0]
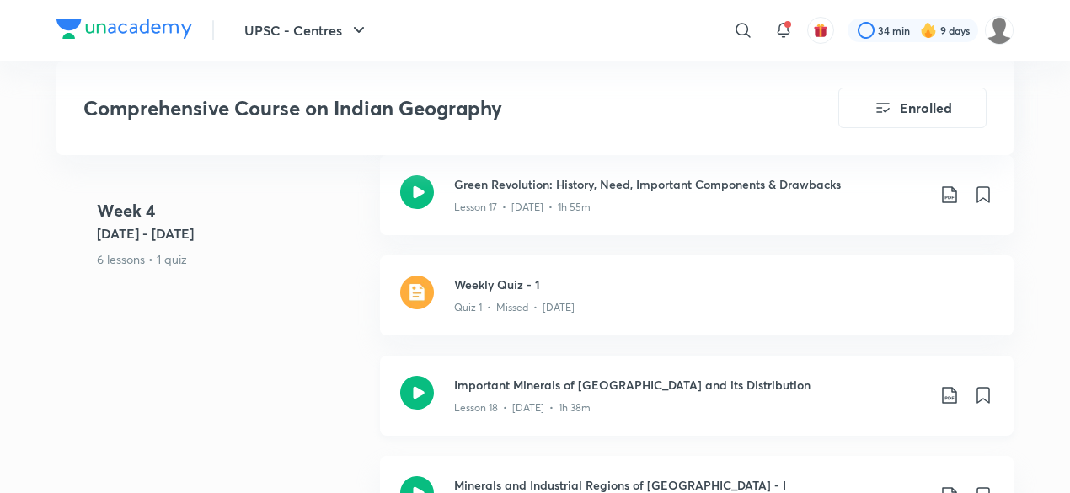
click at [640, 355] on div "Important Minerals of India and its Distribution Lesson 18 • [DATE] • 1h 38m" at bounding box center [696, 395] width 633 height 80
